Goal: Information Seeking & Learning: Compare options

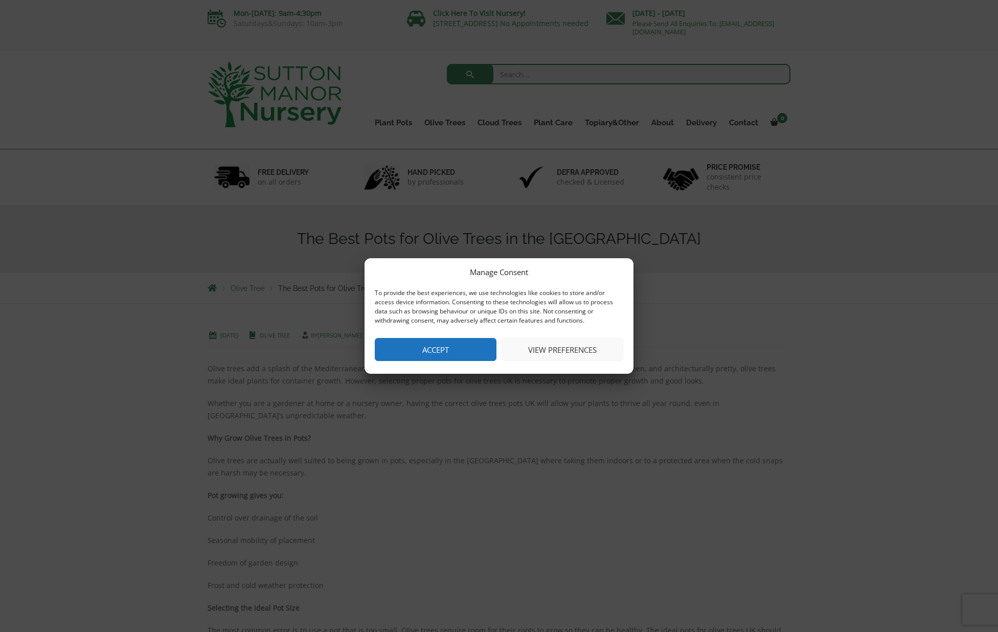
click at [439, 351] on button "Accept" at bounding box center [436, 349] width 122 height 23
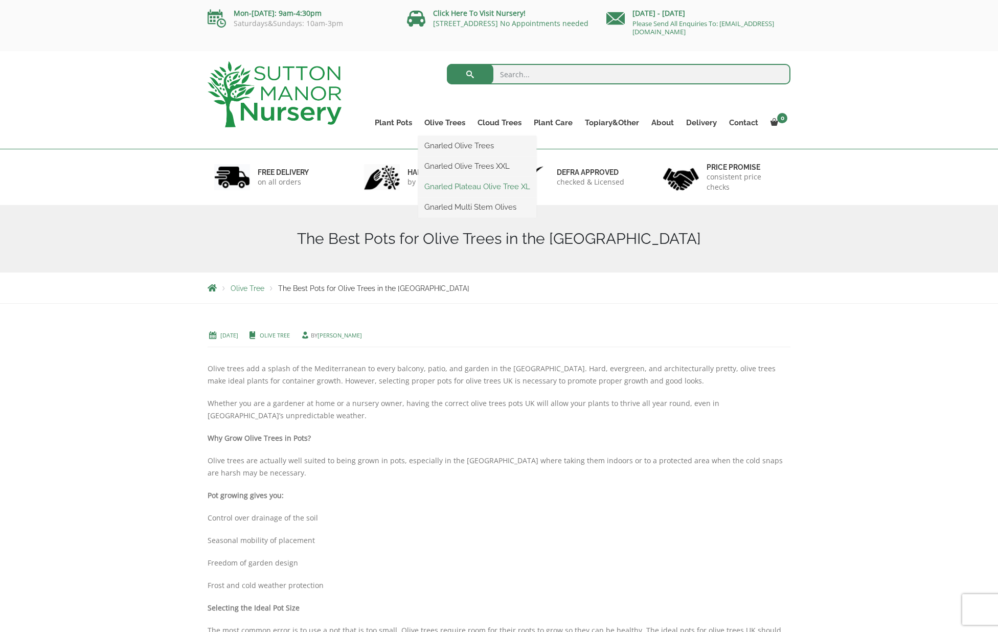
click at [454, 185] on link "Gnarled Plateau Olive Tree XL" at bounding box center [477, 186] width 118 height 15
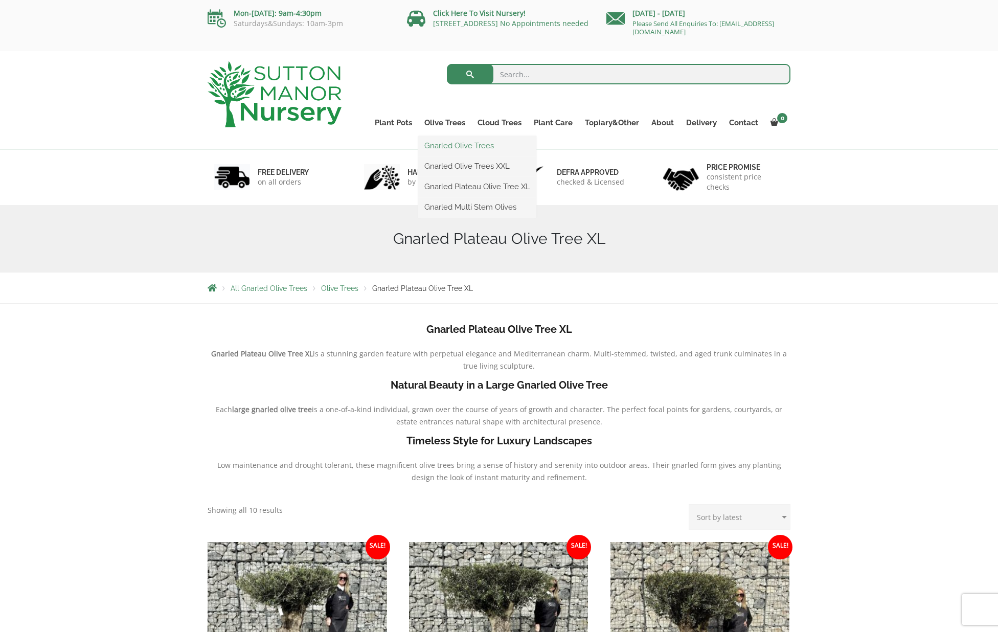
click at [446, 143] on link "Gnarled Olive Trees" at bounding box center [477, 145] width 118 height 15
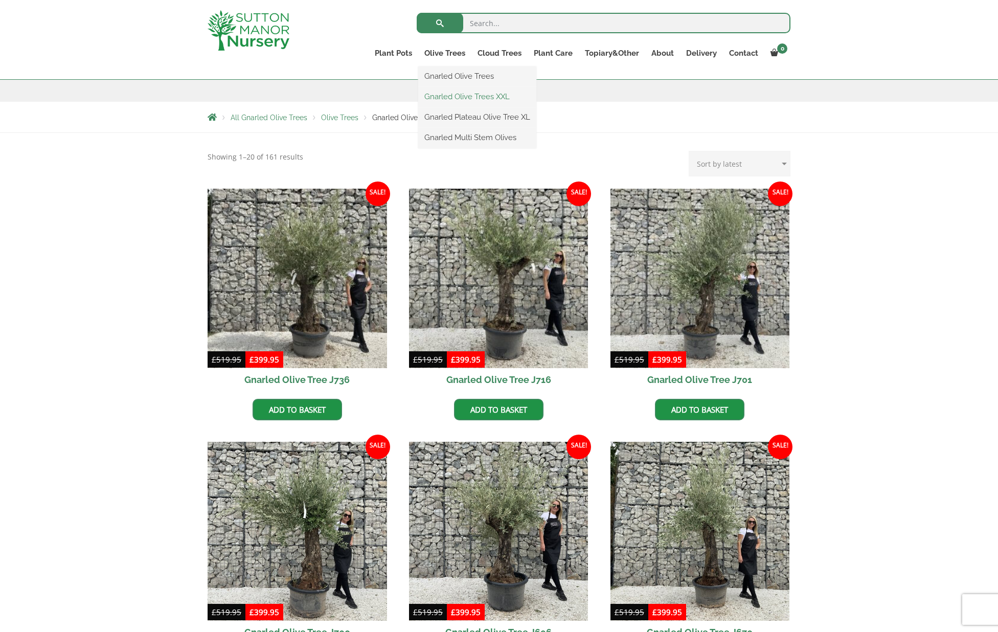
scroll to position [134, 0]
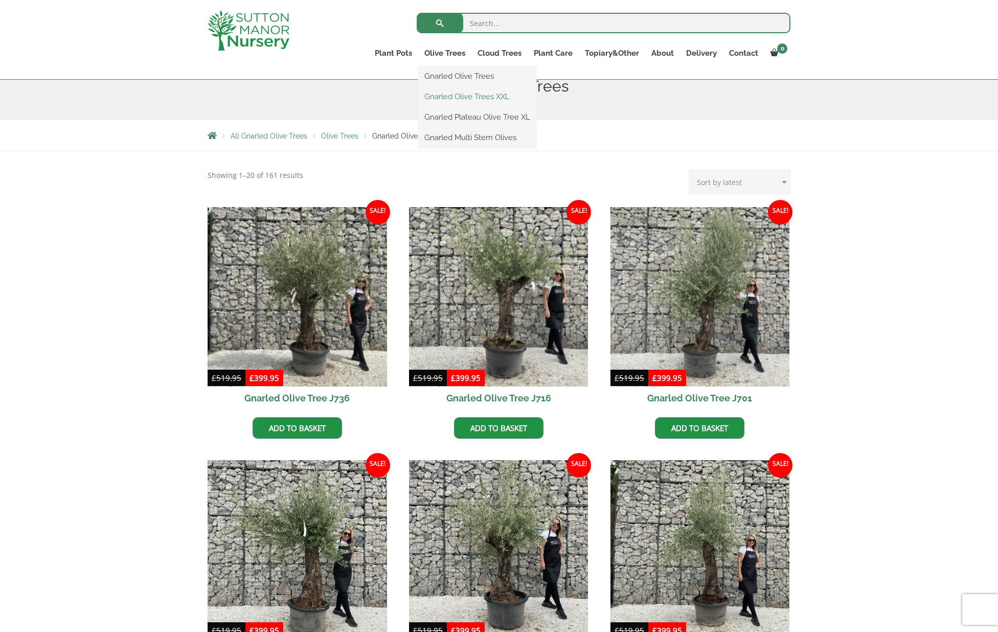
click at [455, 93] on link "Gnarled Olive Trees XXL" at bounding box center [477, 96] width 118 height 15
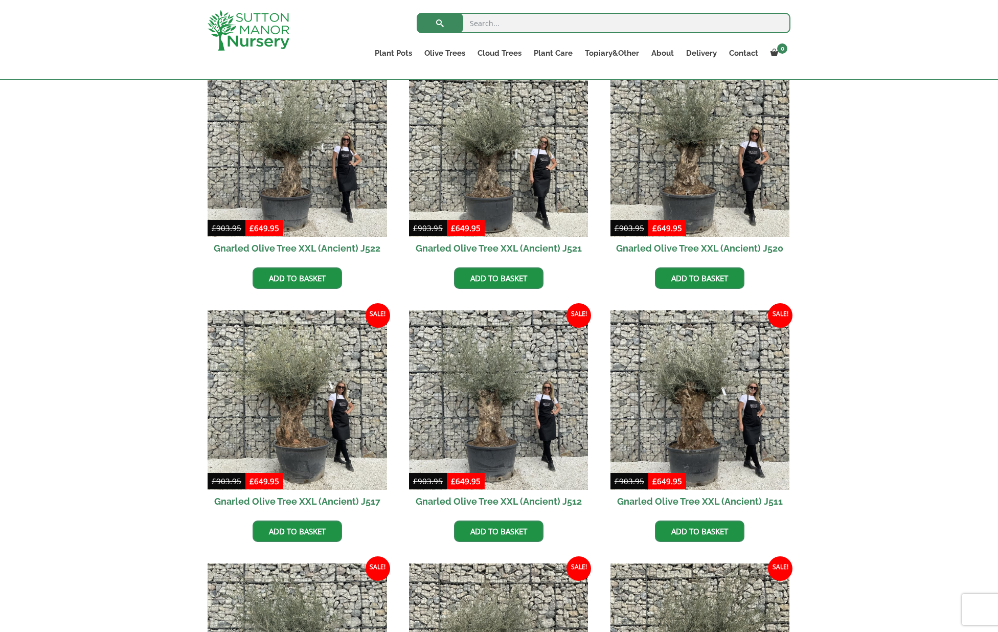
scroll to position [558, 0]
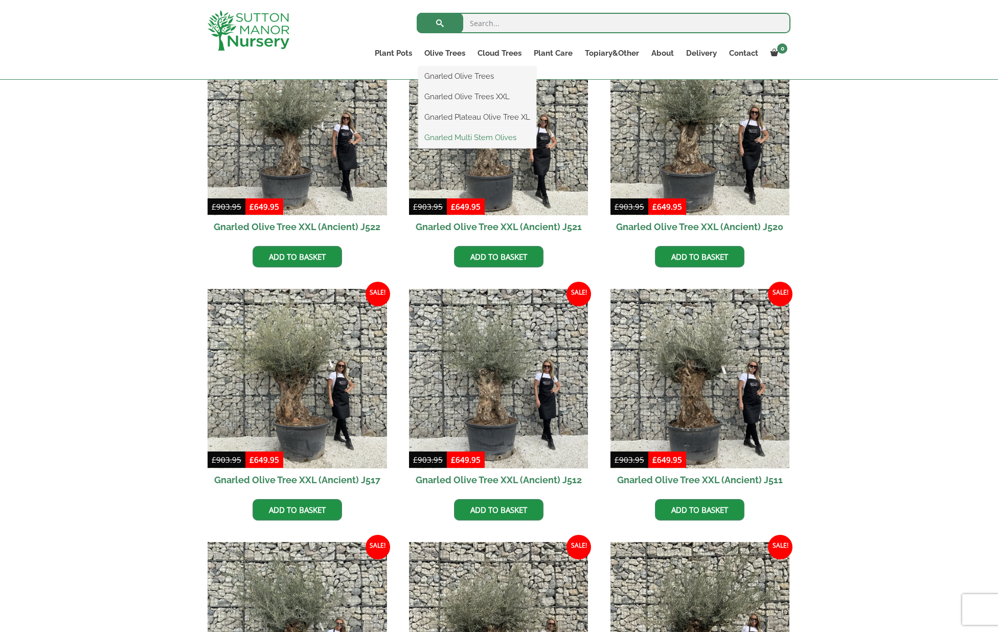
click at [447, 140] on link "Gnarled Multi Stem Olives" at bounding box center [477, 137] width 118 height 15
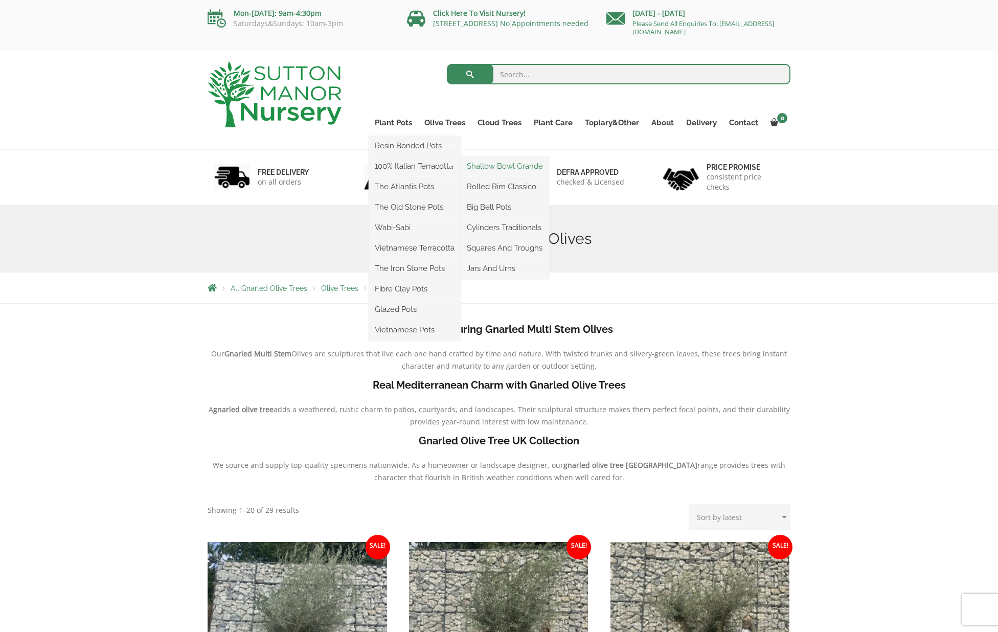
click at [473, 165] on link "Shallow Bowl Grande" at bounding box center [505, 165] width 88 height 15
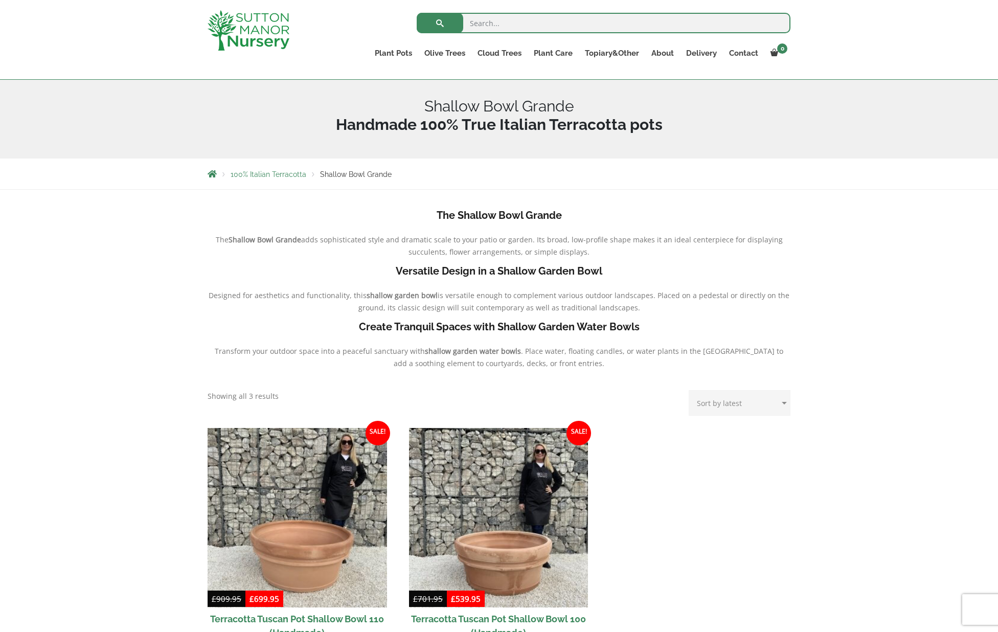
scroll to position [123, 0]
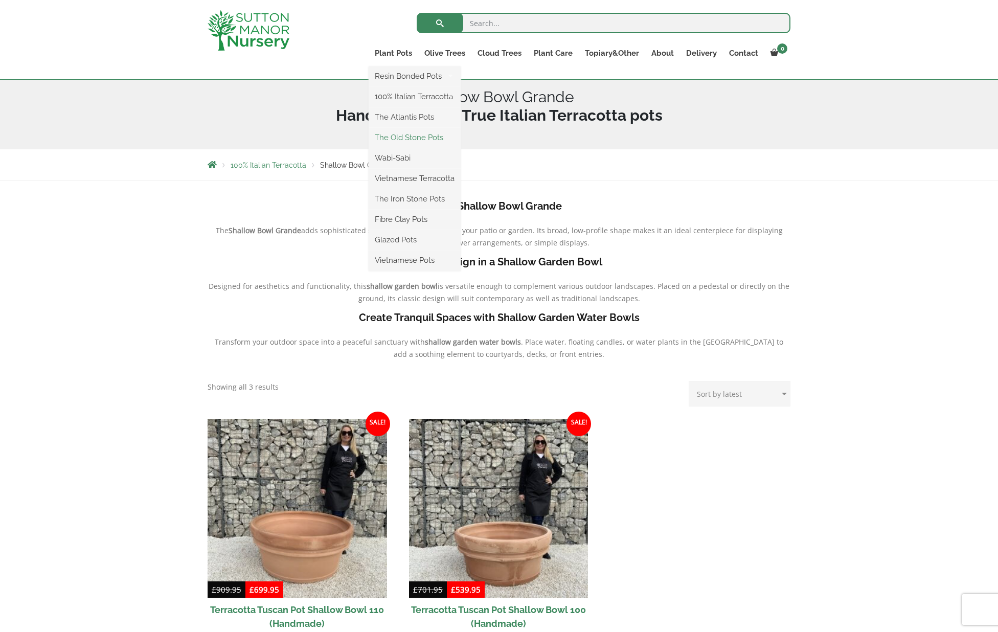
click at [384, 138] on link "The Old Stone Pots" at bounding box center [415, 137] width 92 height 15
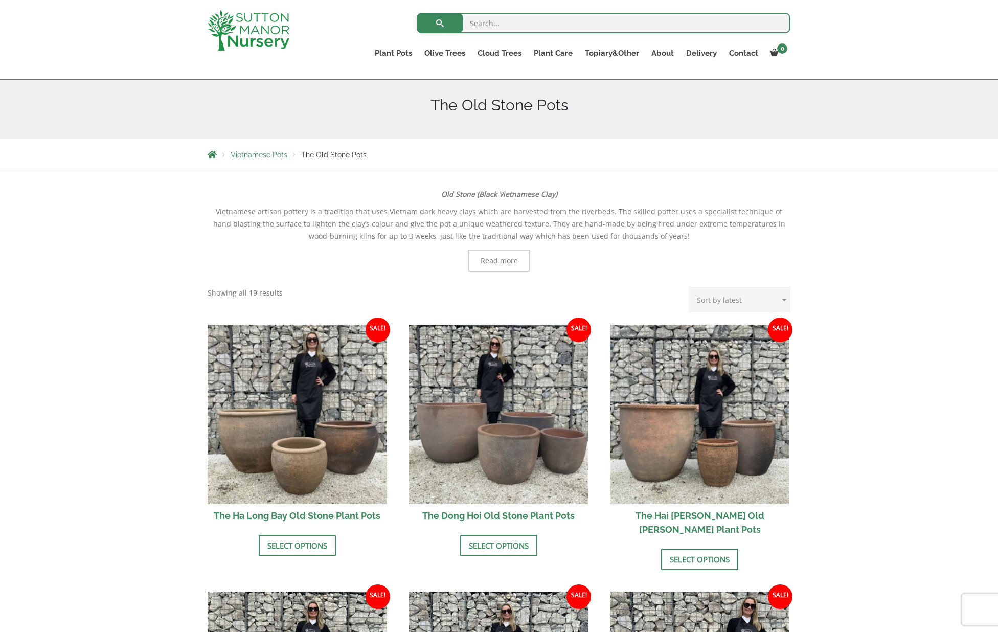
scroll to position [103, 0]
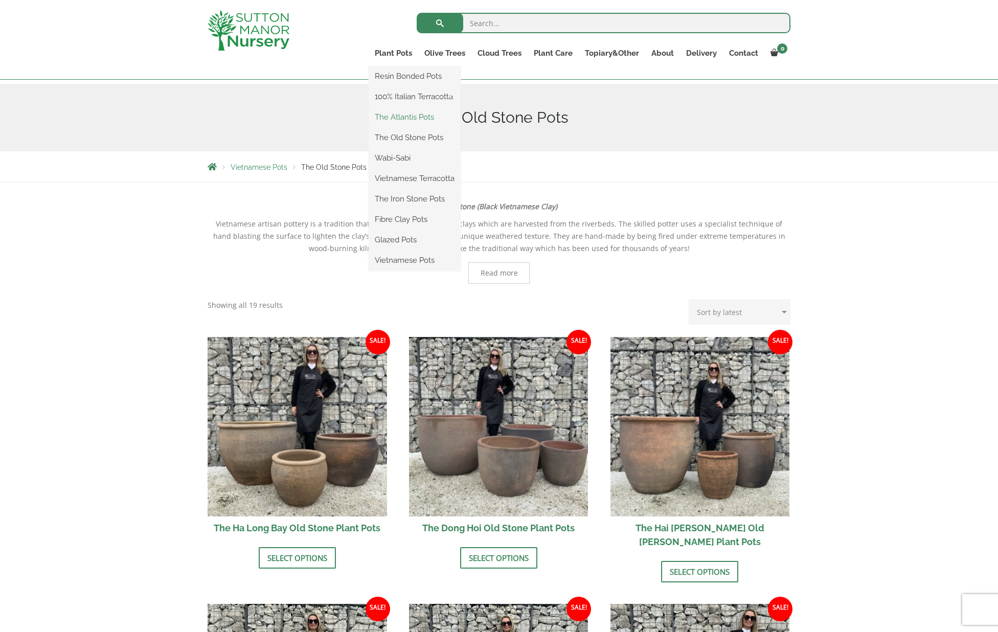
click at [388, 118] on link "The Atlantis Pots" at bounding box center [415, 116] width 92 height 15
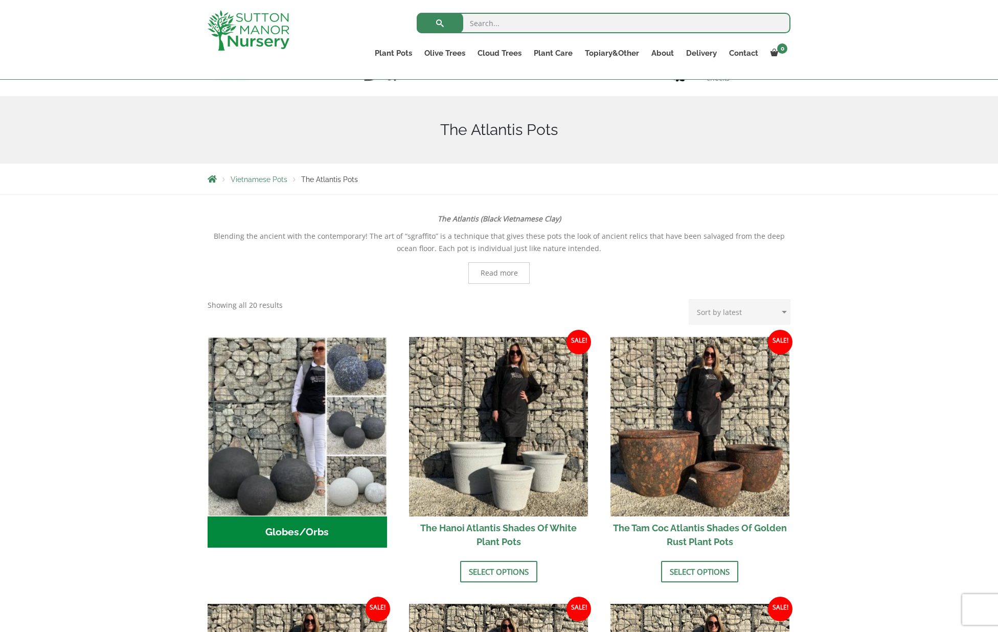
scroll to position [26, 0]
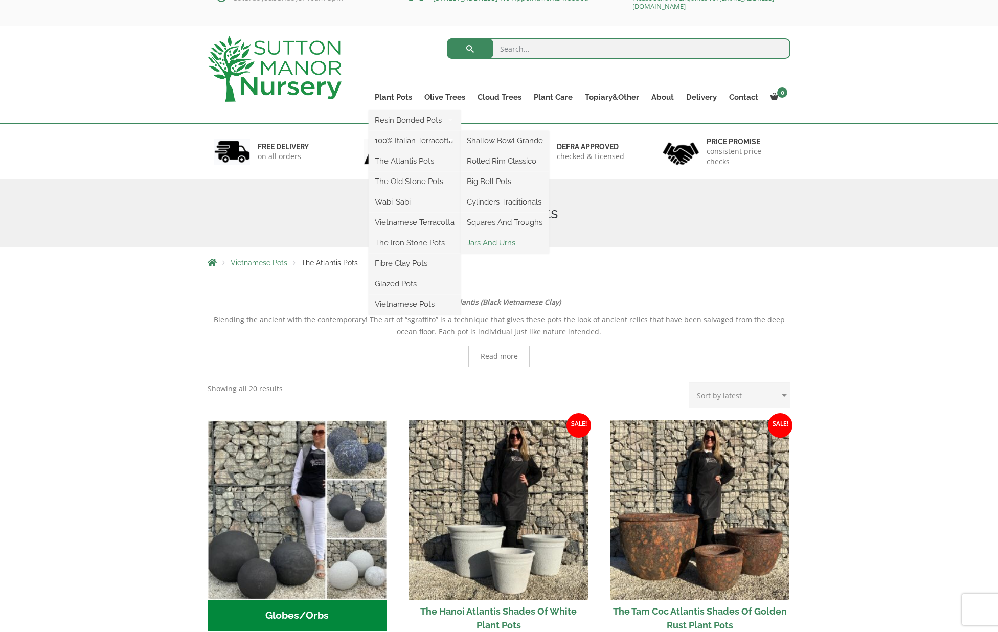
click at [485, 242] on link "Jars And Urns" at bounding box center [505, 242] width 88 height 15
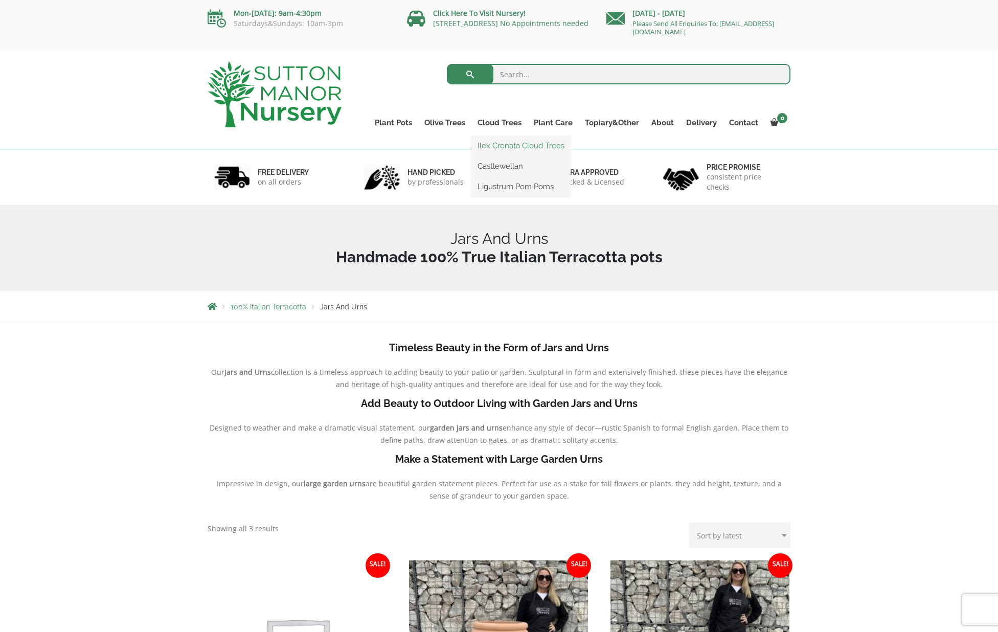
click at [500, 145] on link "Ilex Crenata Cloud Trees" at bounding box center [520, 145] width 99 height 15
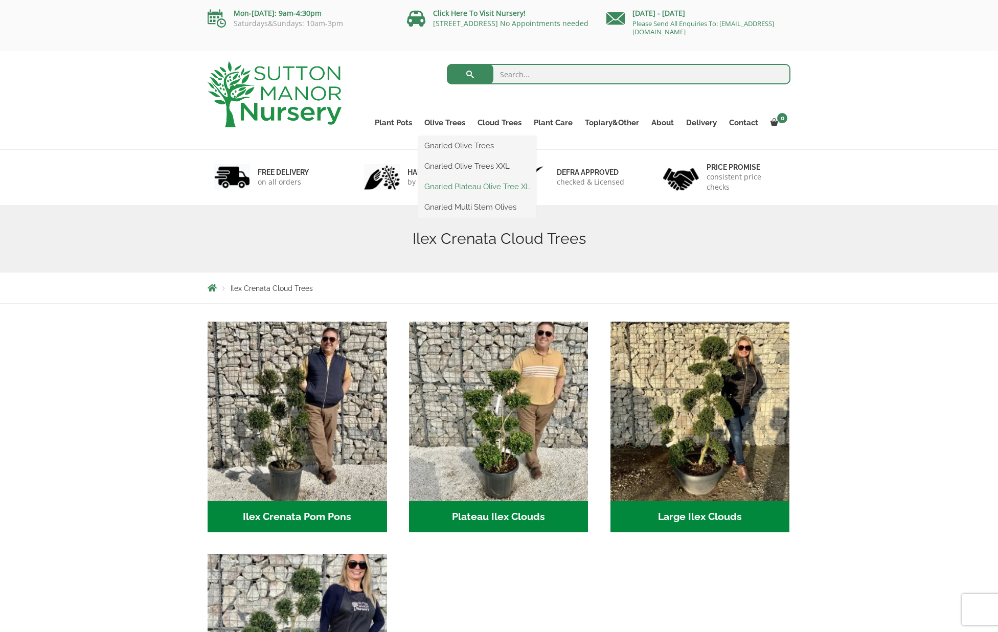
click at [456, 186] on link "Gnarled Plateau Olive Tree XL" at bounding box center [477, 186] width 118 height 15
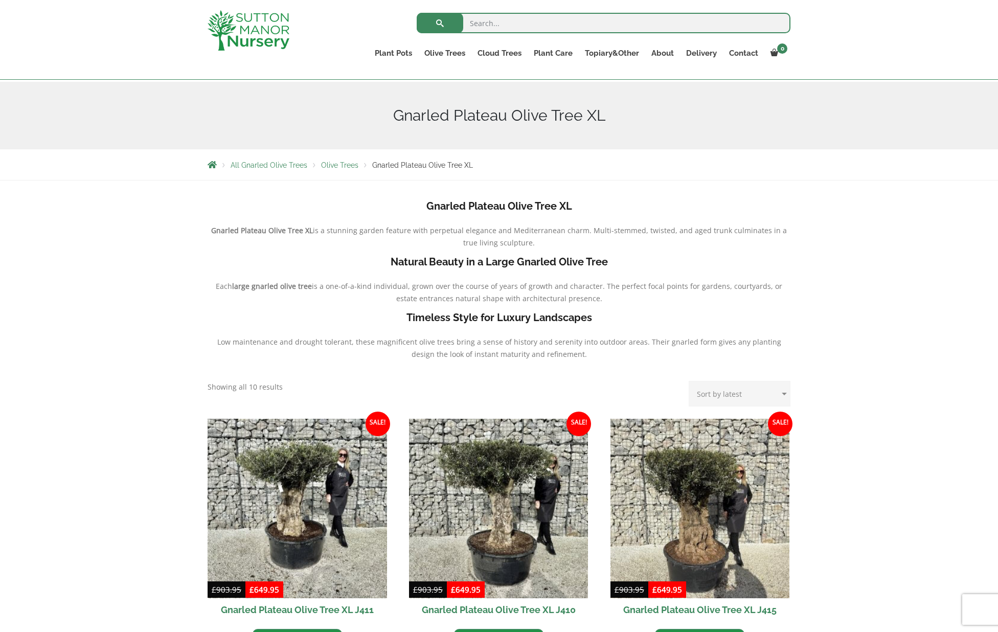
scroll to position [98, 0]
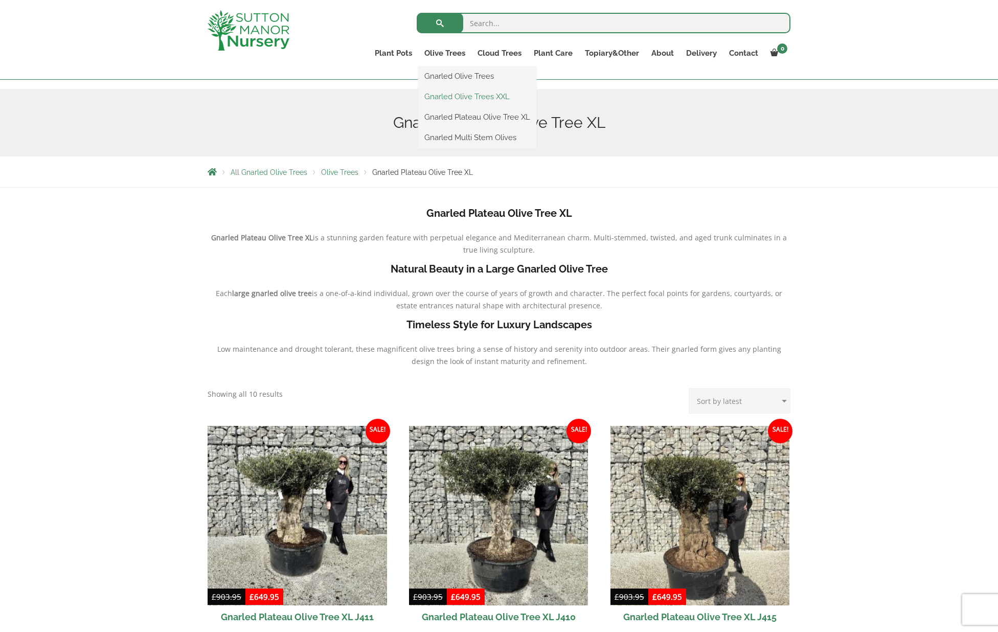
click at [451, 97] on link "Gnarled Olive Trees XXL" at bounding box center [477, 96] width 118 height 15
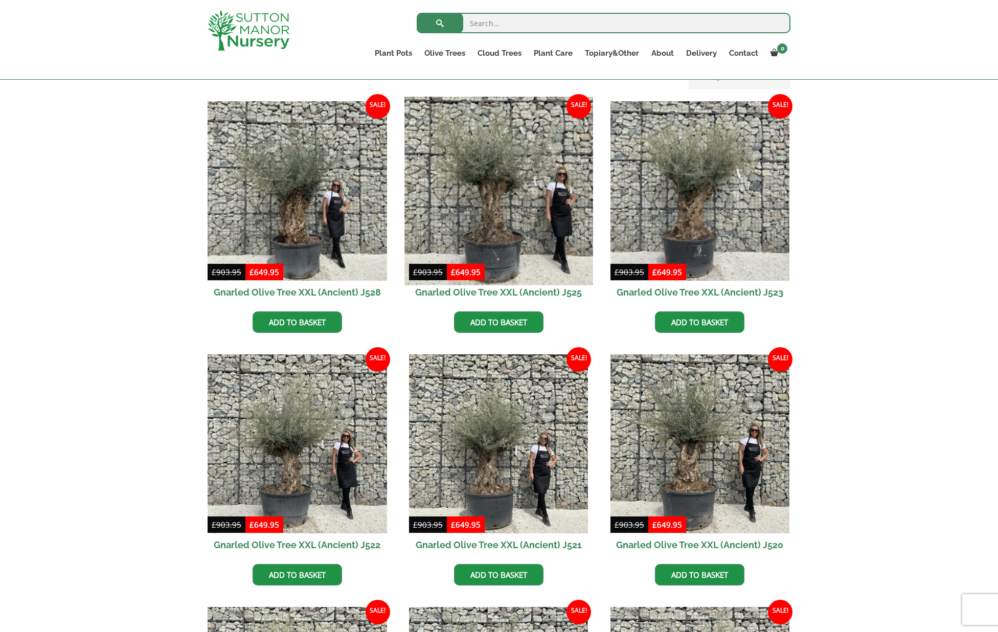
scroll to position [245, 0]
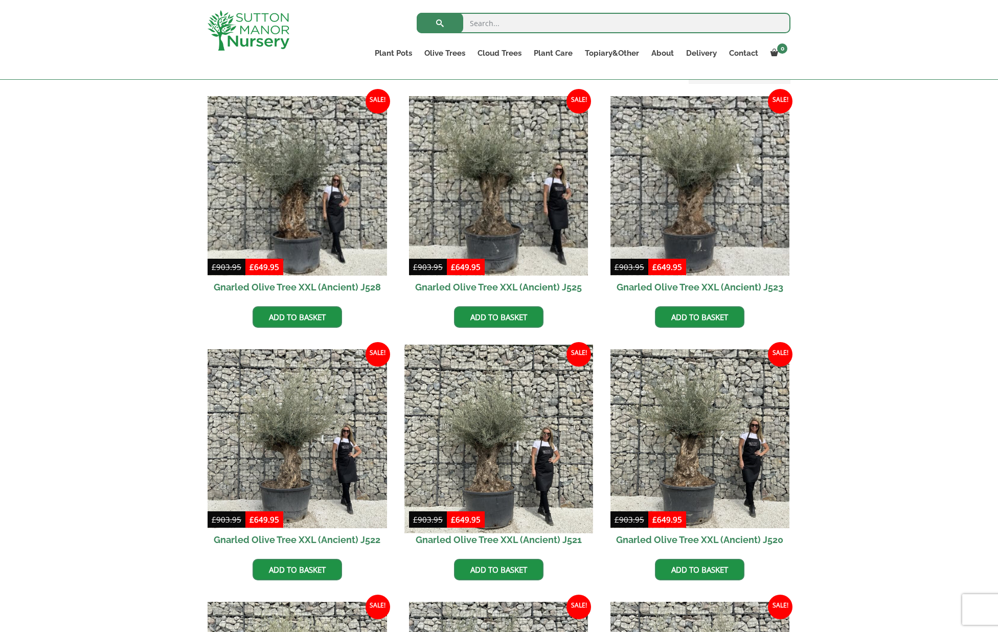
click at [493, 434] on img at bounding box center [498, 439] width 188 height 188
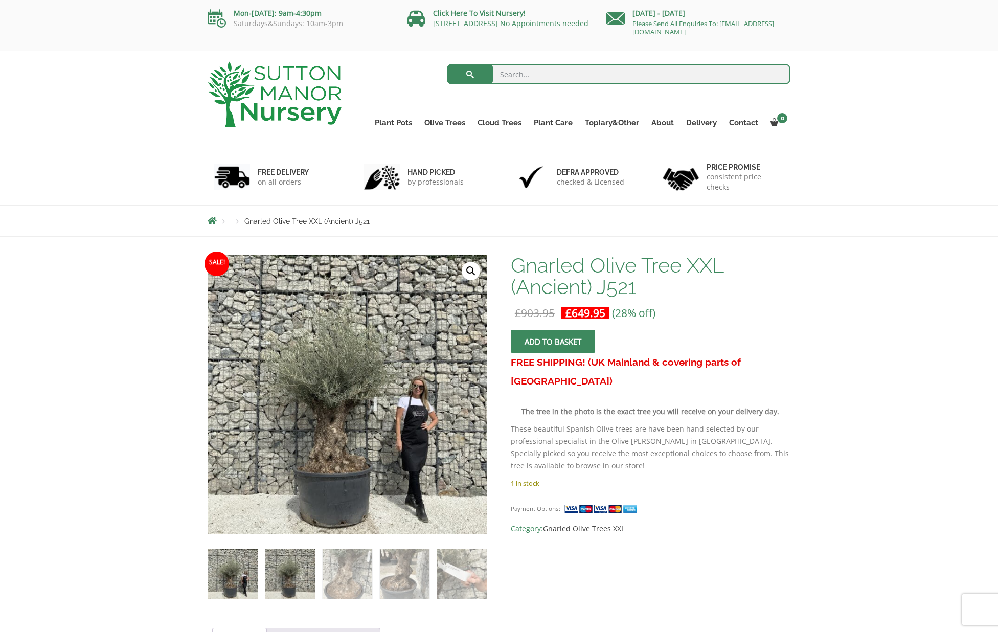
click at [297, 567] on img at bounding box center [290, 574] width 50 height 50
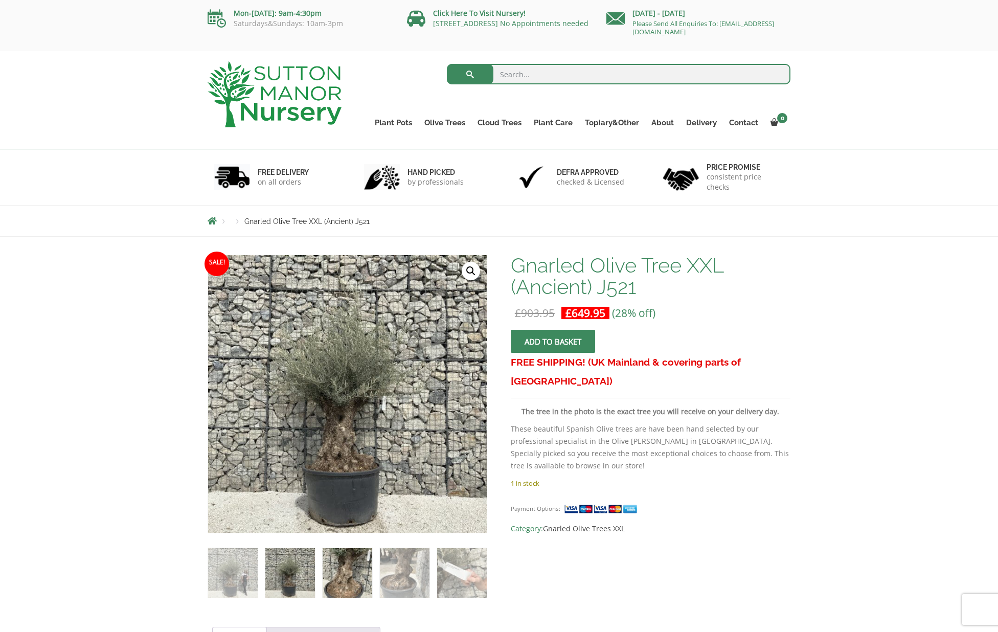
click at [345, 568] on img at bounding box center [348, 573] width 50 height 50
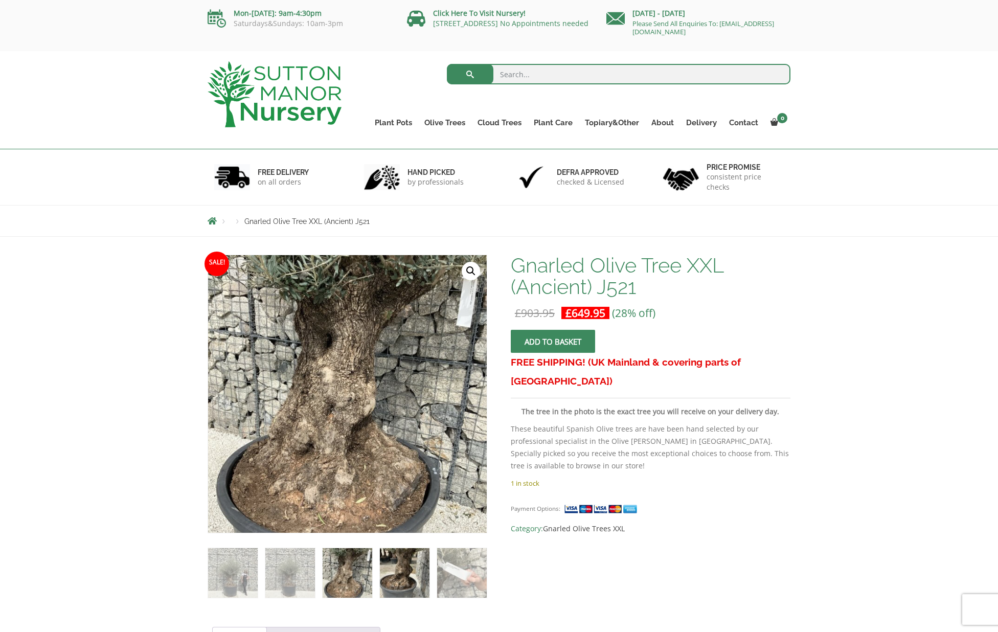
click at [394, 572] on img at bounding box center [405, 573] width 50 height 50
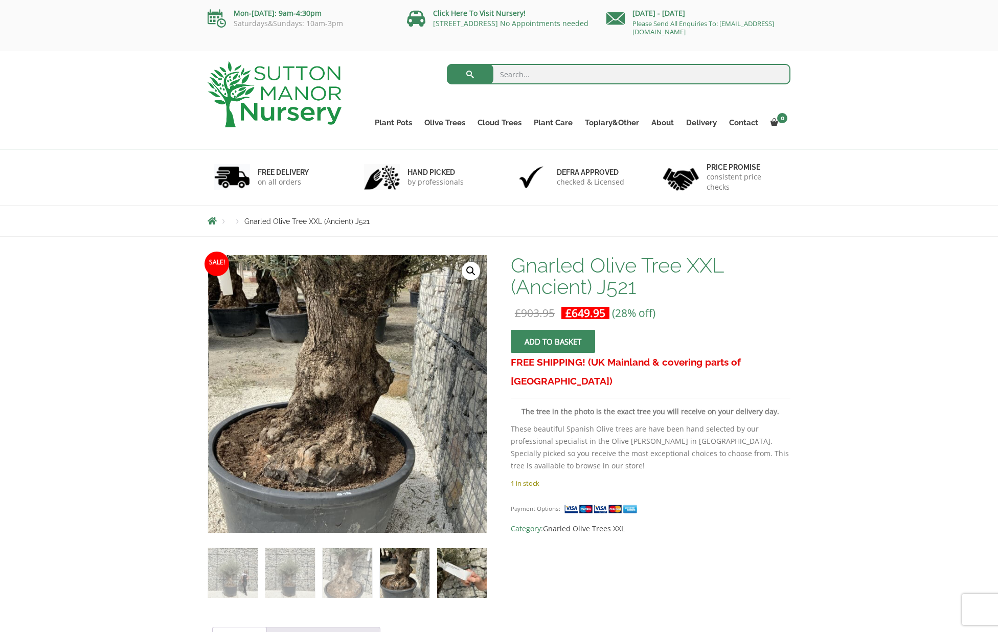
click at [468, 563] on img at bounding box center [462, 573] width 50 height 50
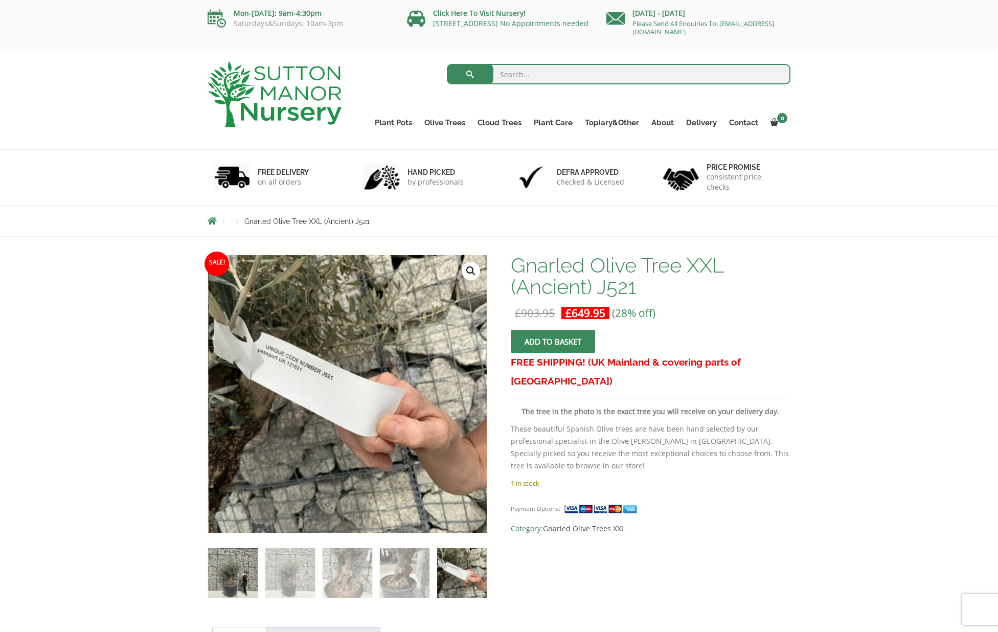
click at [235, 564] on img at bounding box center [233, 573] width 50 height 50
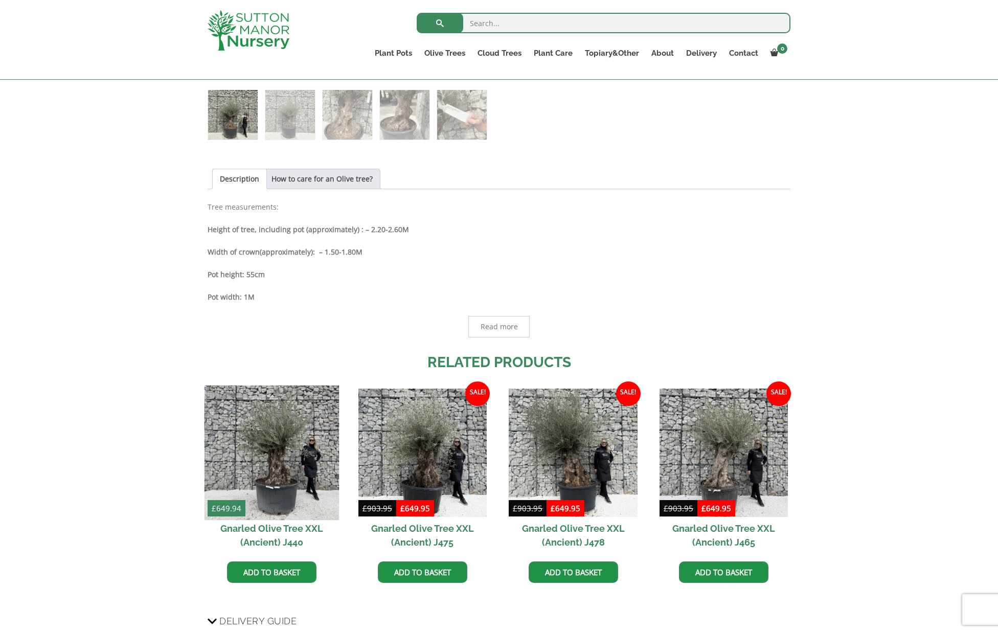
scroll to position [441, 0]
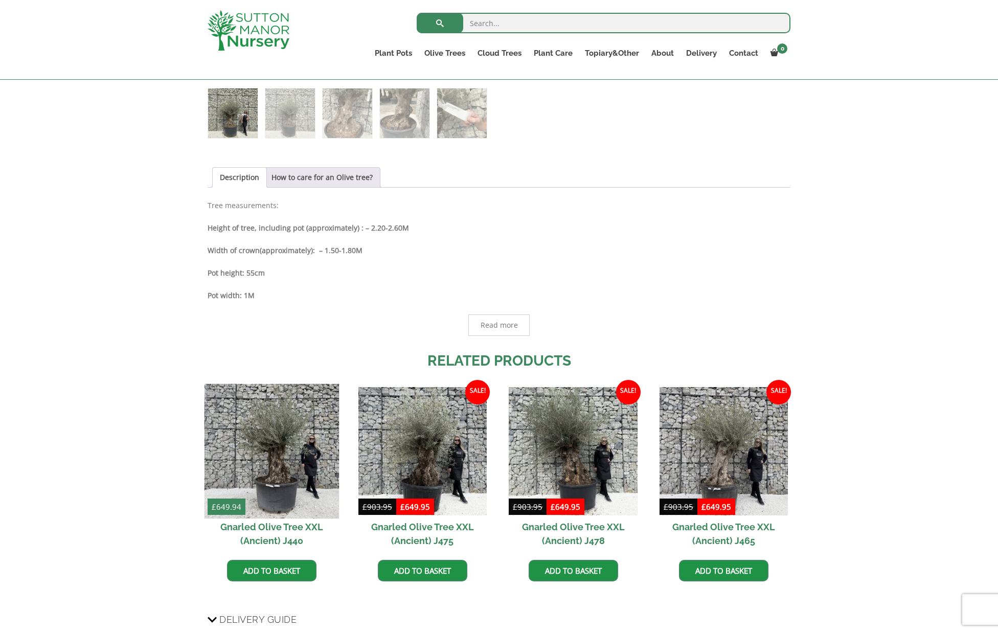
click at [289, 461] on img at bounding box center [271, 450] width 135 height 135
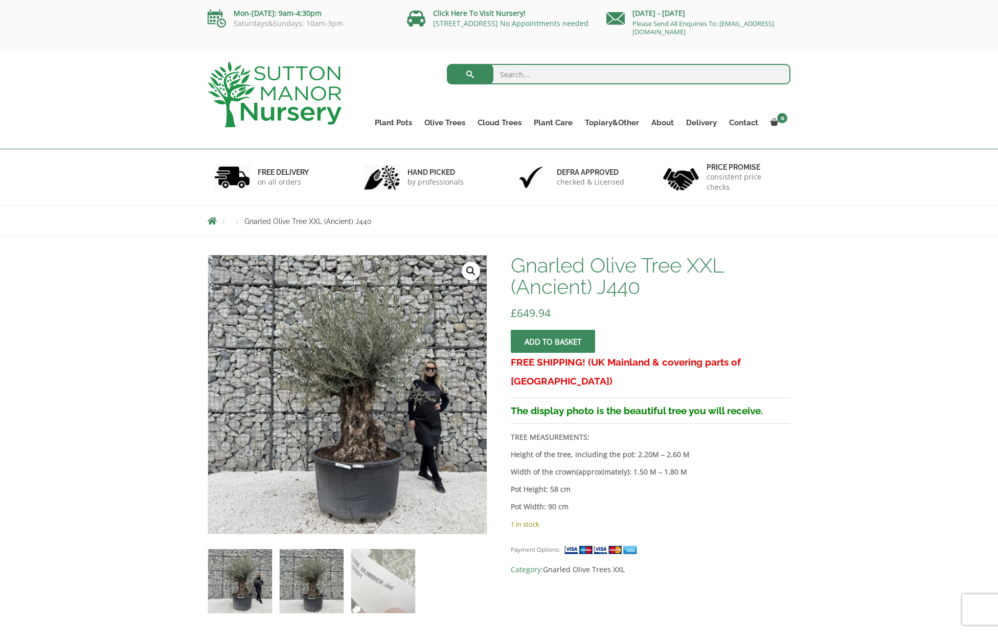
click at [290, 569] on img at bounding box center [312, 581] width 64 height 64
